Goal: Transaction & Acquisition: Book appointment/travel/reservation

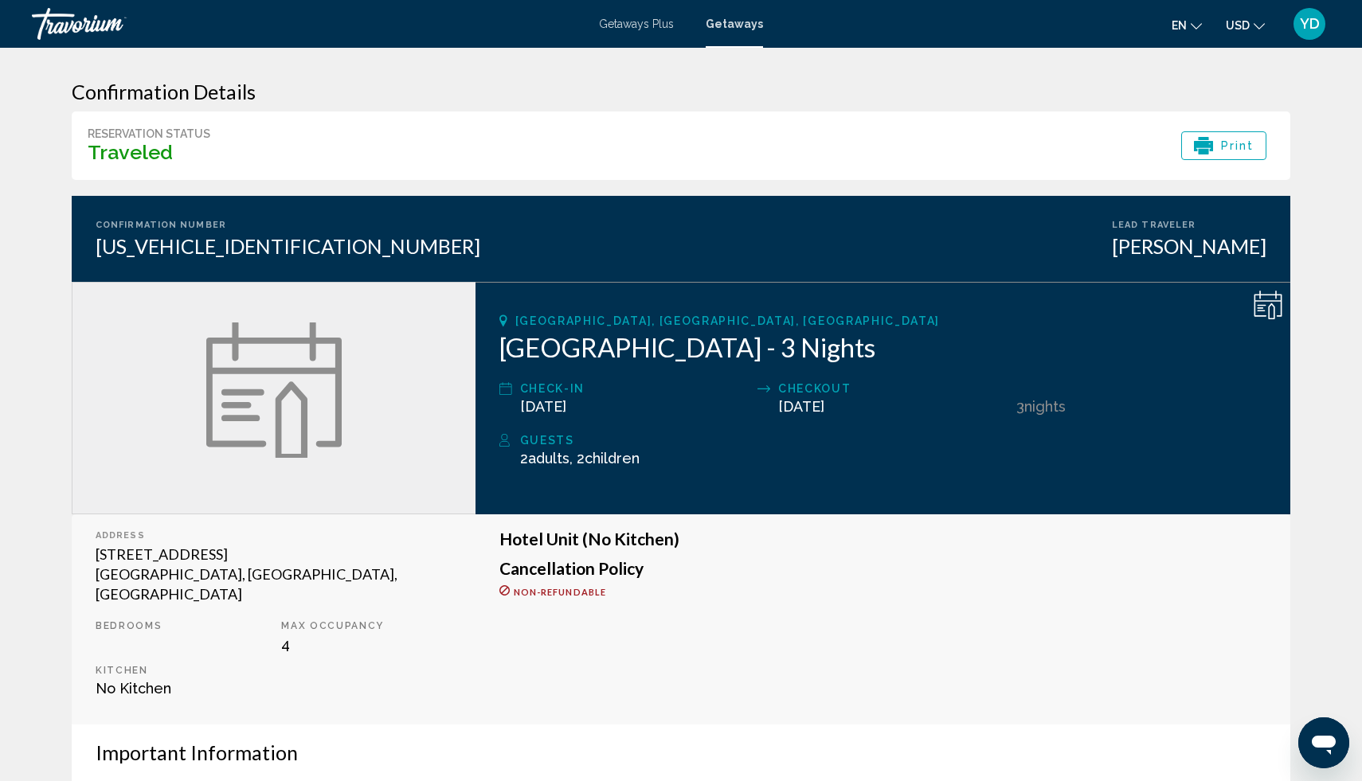
click at [97, 33] on div "Travorium" at bounding box center [111, 24] width 159 height 32
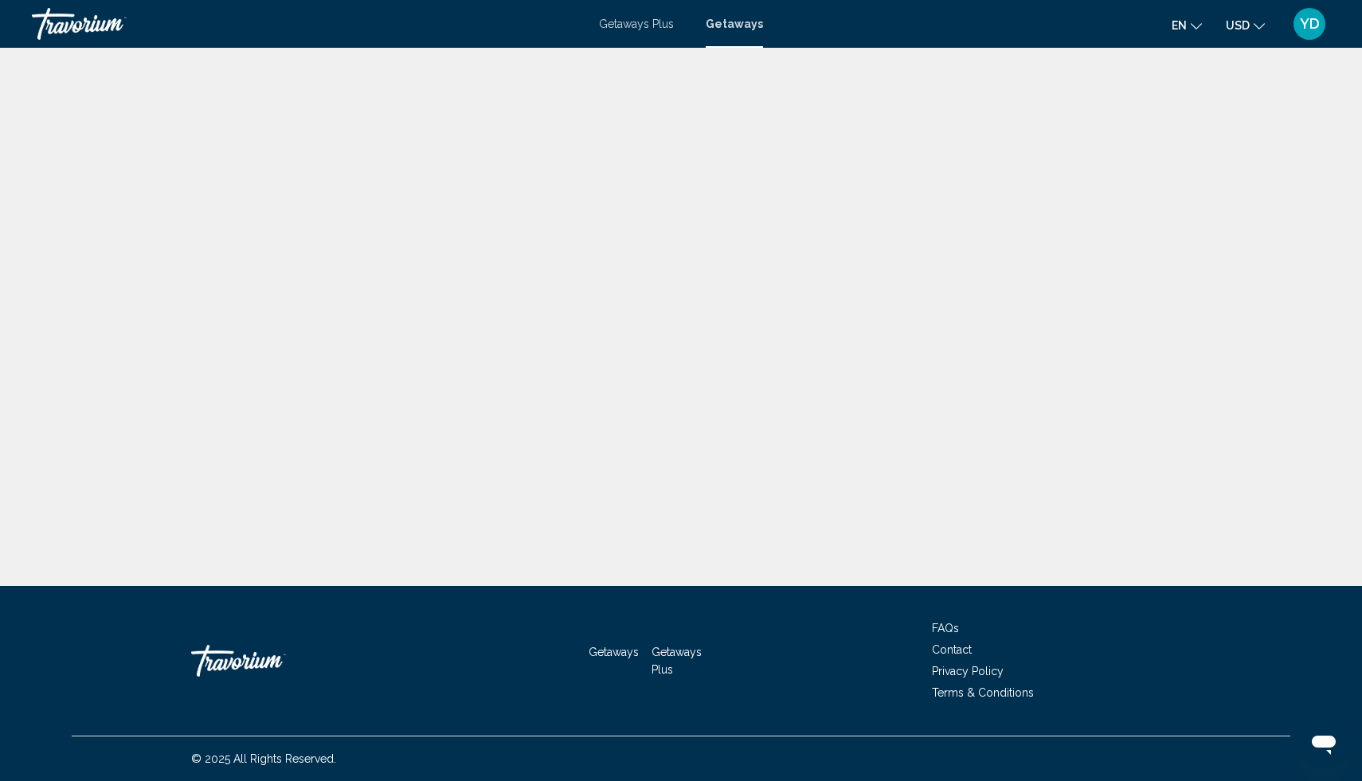
click at [87, 27] on div "Travorium" at bounding box center [111, 24] width 159 height 32
click at [1318, 25] on span "YD" at bounding box center [1310, 24] width 20 height 16
